Goal: Check status: Check status

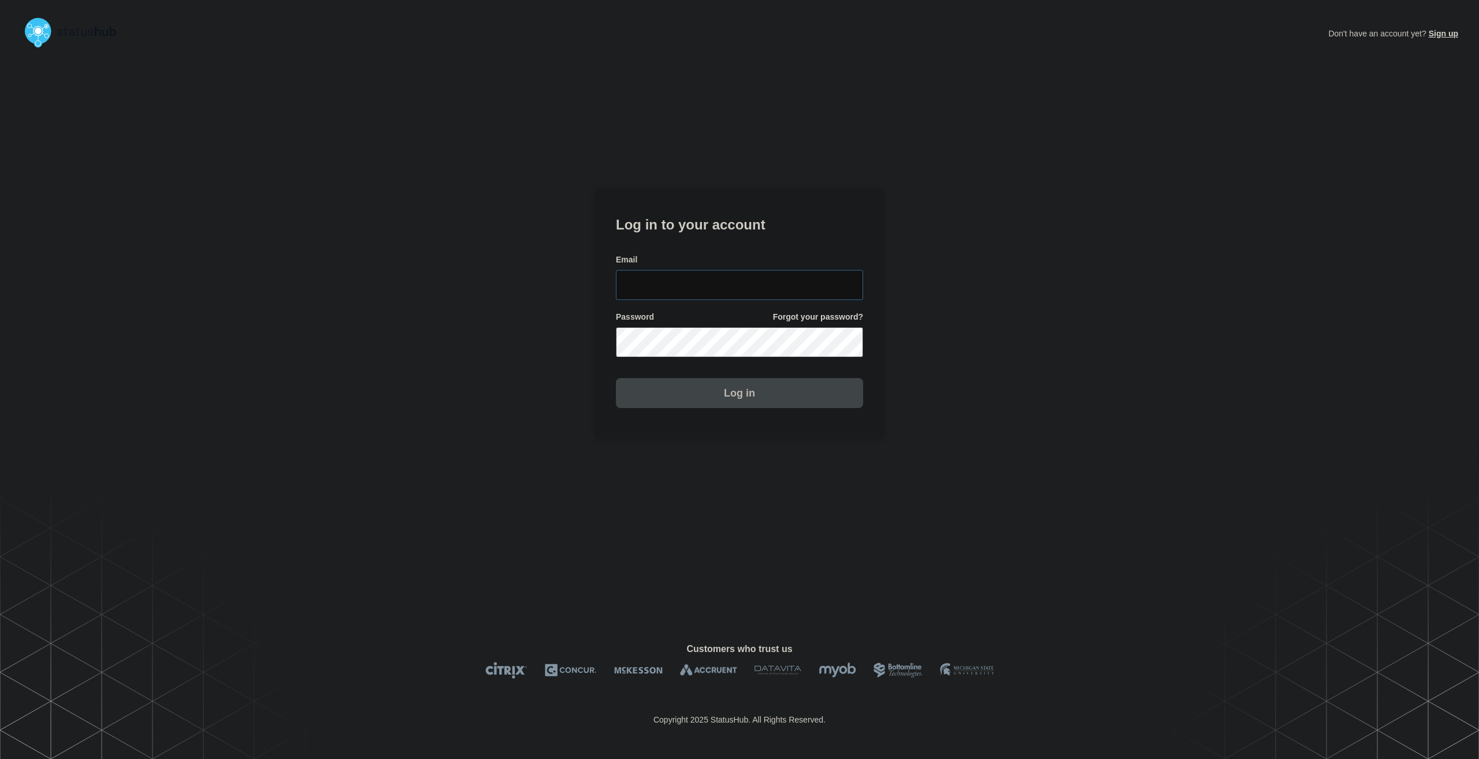
click at [777, 286] on input "email input" at bounding box center [739, 285] width 247 height 30
type input "zane.neely@conexon.us"
click at [700, 355] on form "Log in to your account Email zane.neely@conexon.us Password Forgot your passwor…" at bounding box center [739, 310] width 247 height 195
click at [616, 378] on button "Log in" at bounding box center [739, 393] width 247 height 30
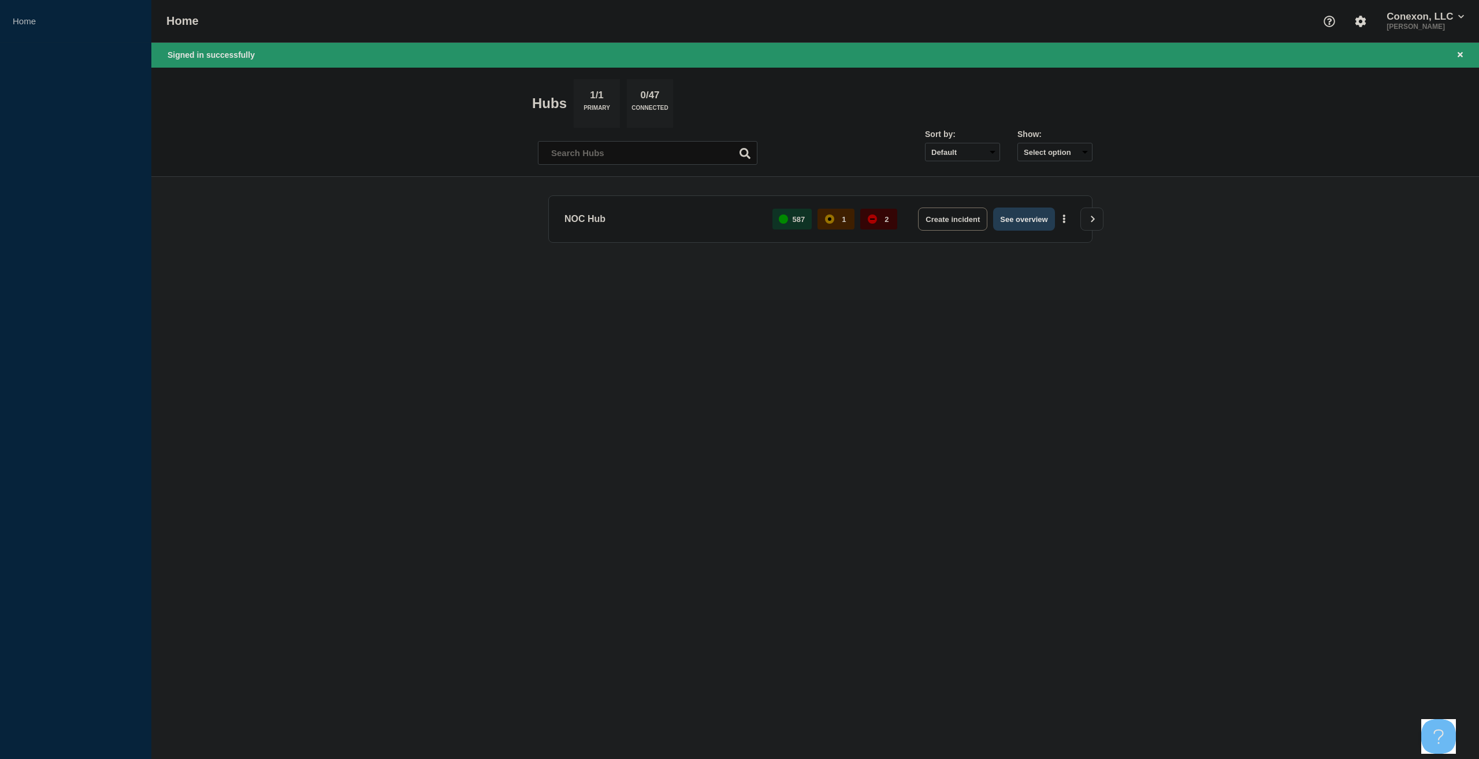
click at [1022, 220] on button "See overview" at bounding box center [1023, 218] width 61 height 23
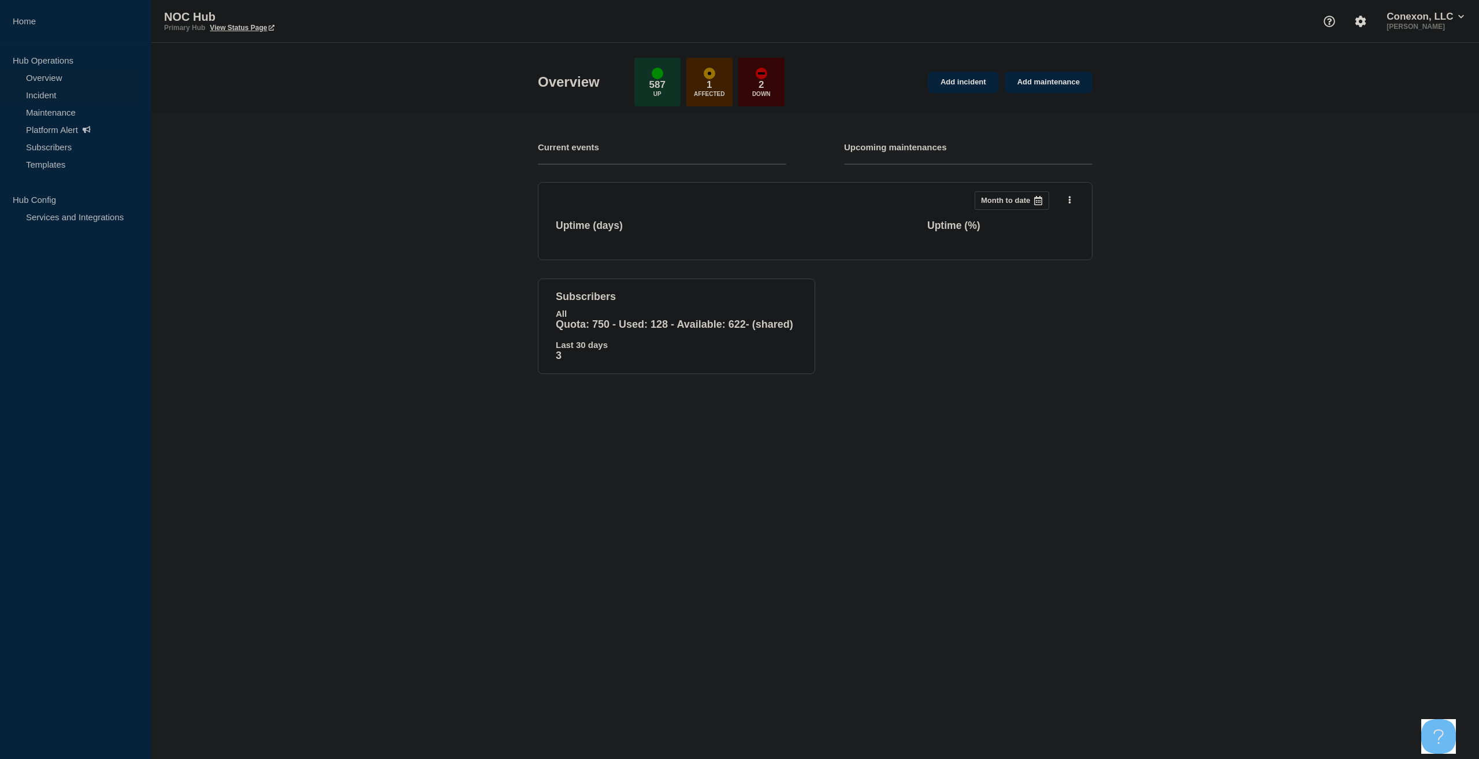
click at [52, 92] on link "Incident" at bounding box center [70, 94] width 140 height 17
